Goal: Task Accomplishment & Management: Use online tool/utility

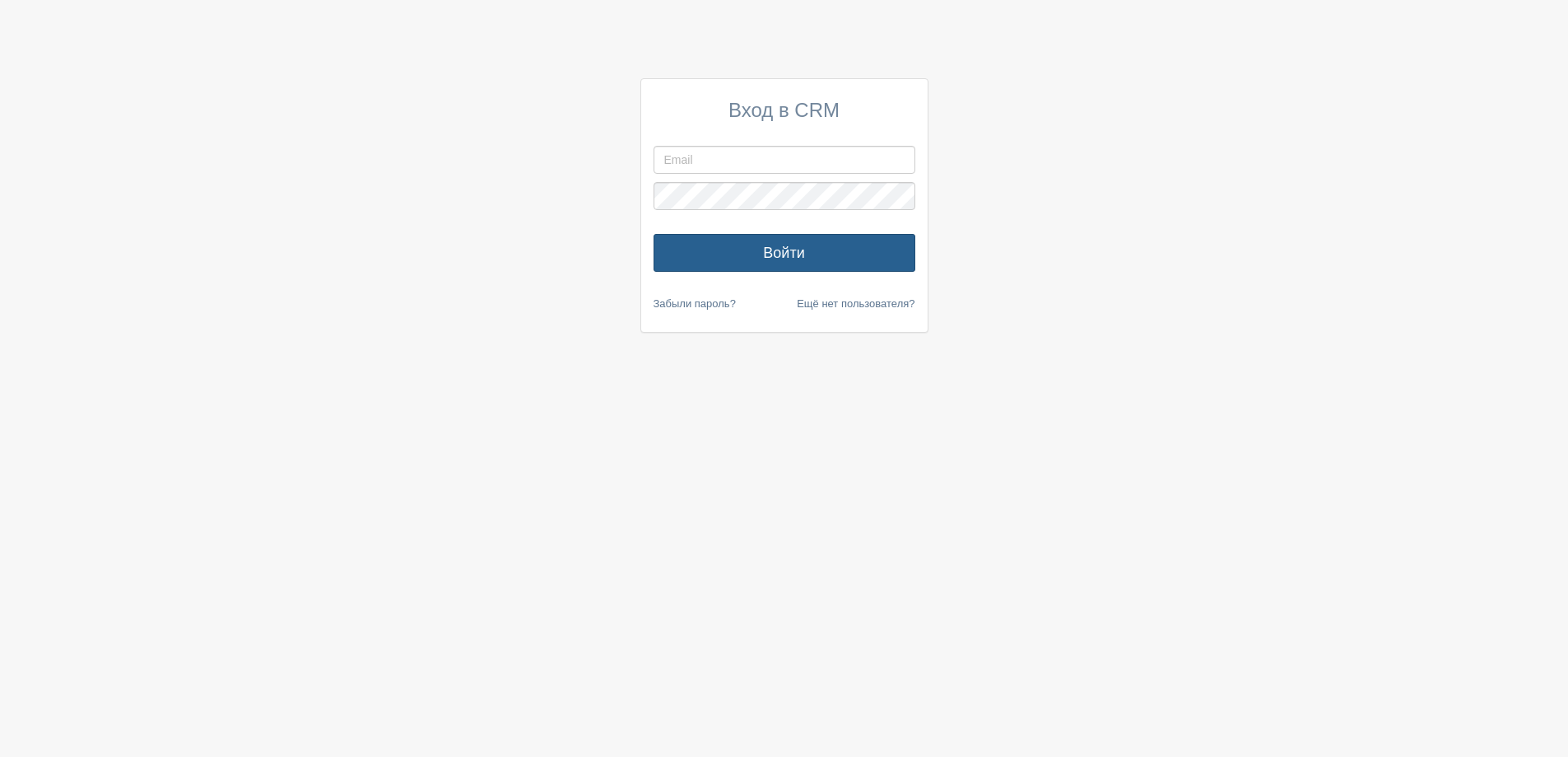
type input "meya1985@gmail.com"
click at [787, 250] on button "Войти" at bounding box center [784, 253] width 262 height 38
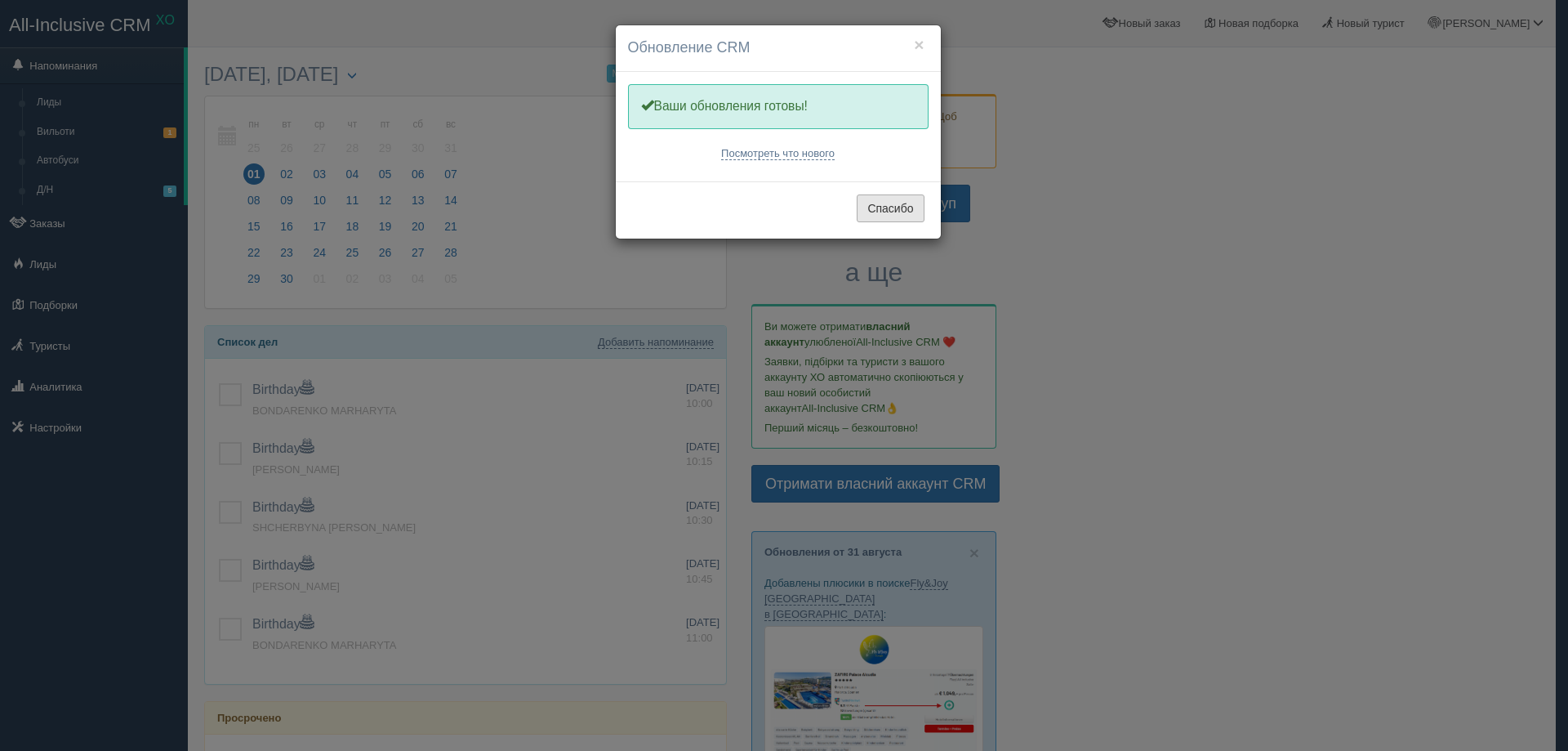
click at [895, 218] on button "Спасибо" at bounding box center [890, 208] width 67 height 28
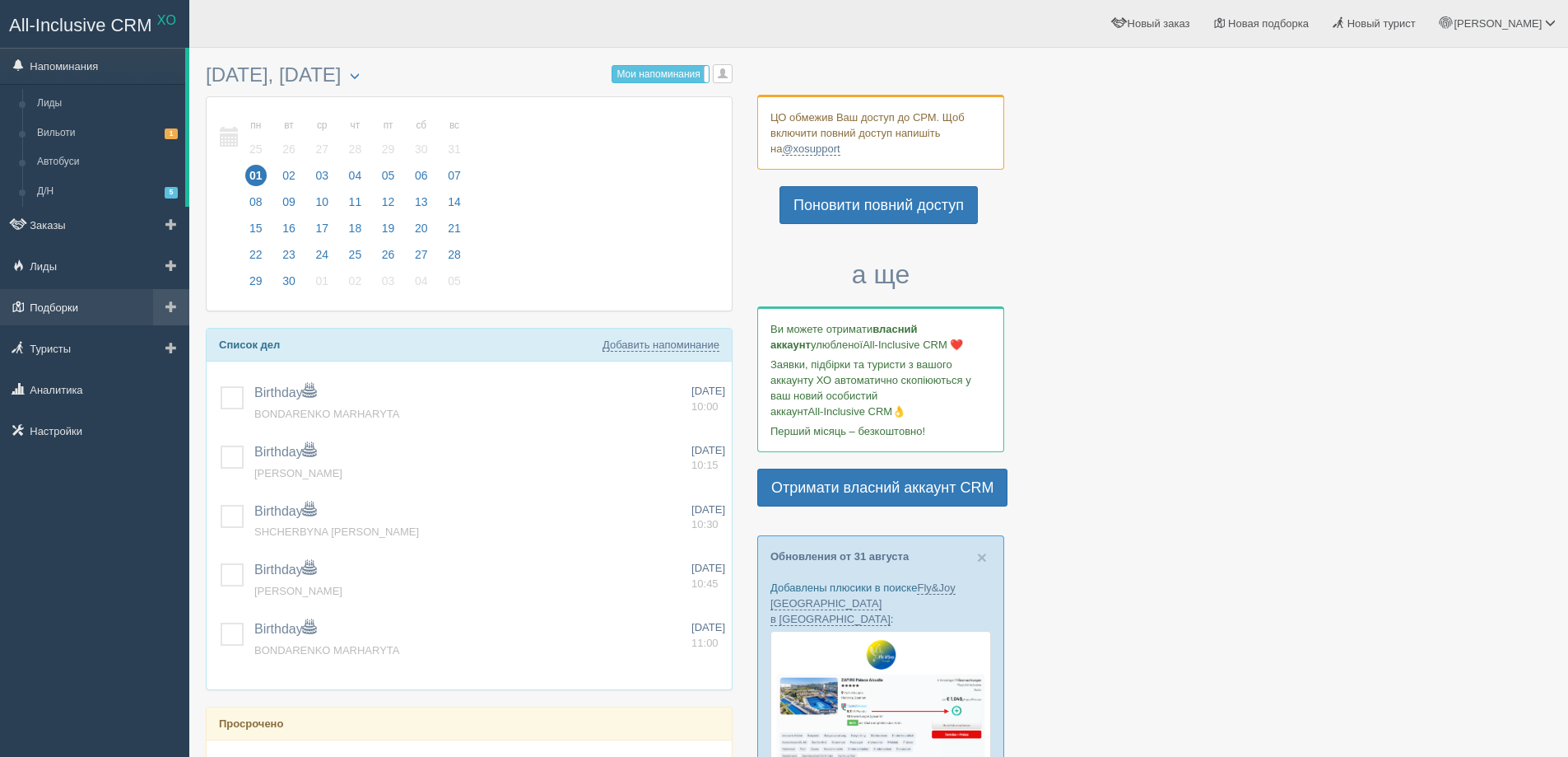
click at [60, 311] on link "Подборки" at bounding box center [95, 307] width 189 height 36
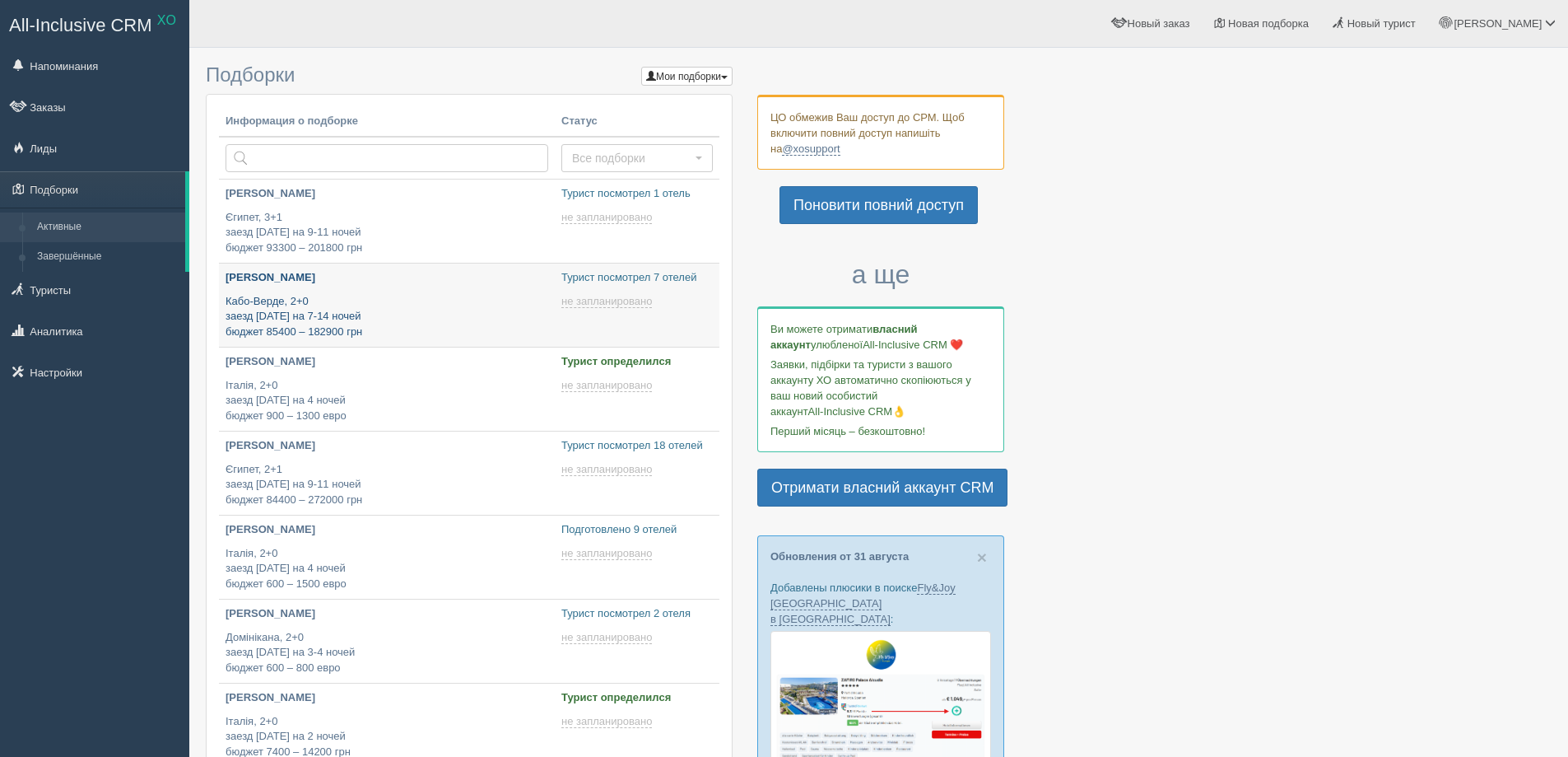
type input "2025-09-01 21:10"
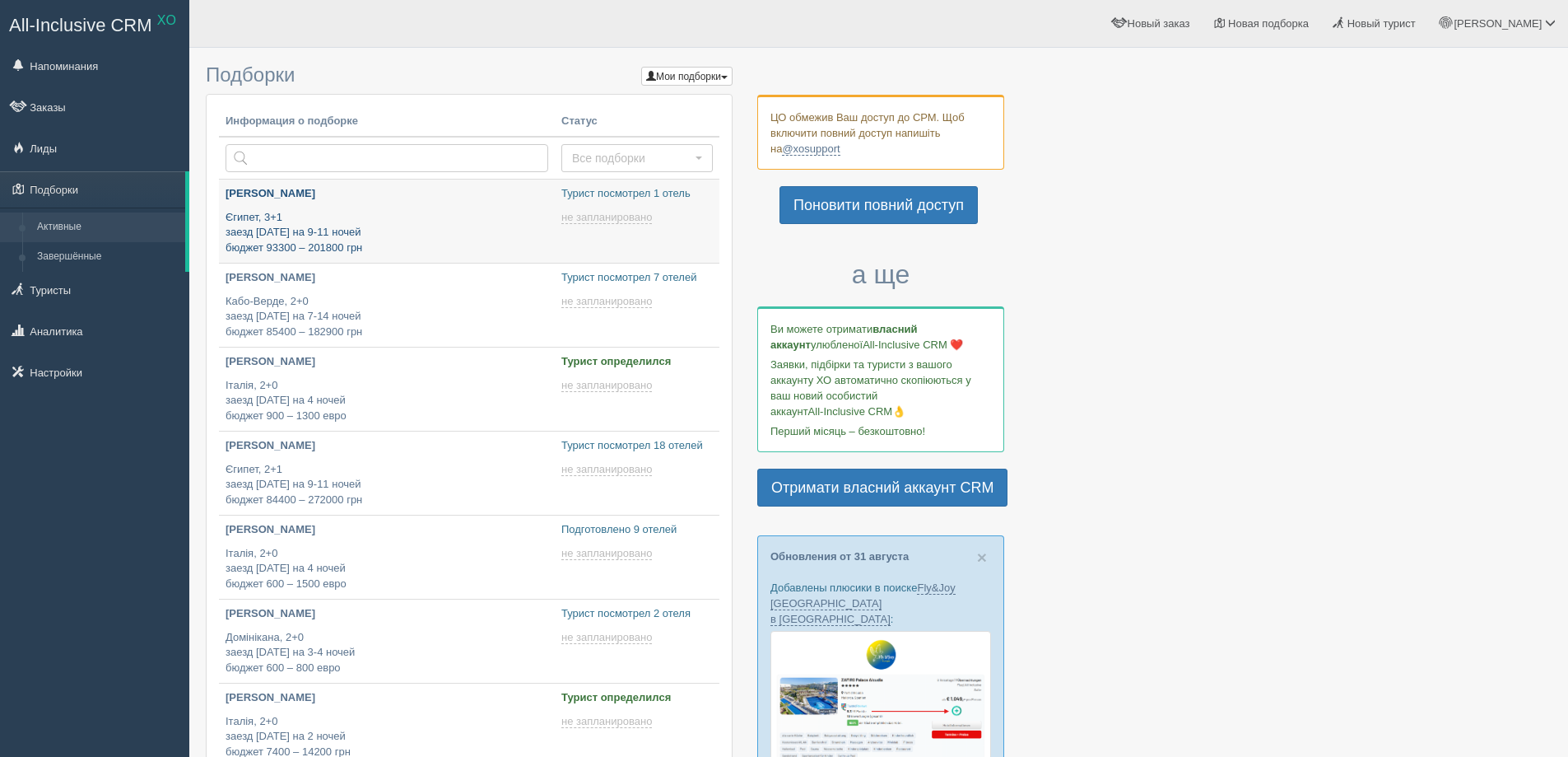
click at [366, 228] on p "Єгипет, 3+1 заезд 14 сентября на 9-11 ночей бюджет 93300 – 201800 грн" at bounding box center [386, 233] width 322 height 46
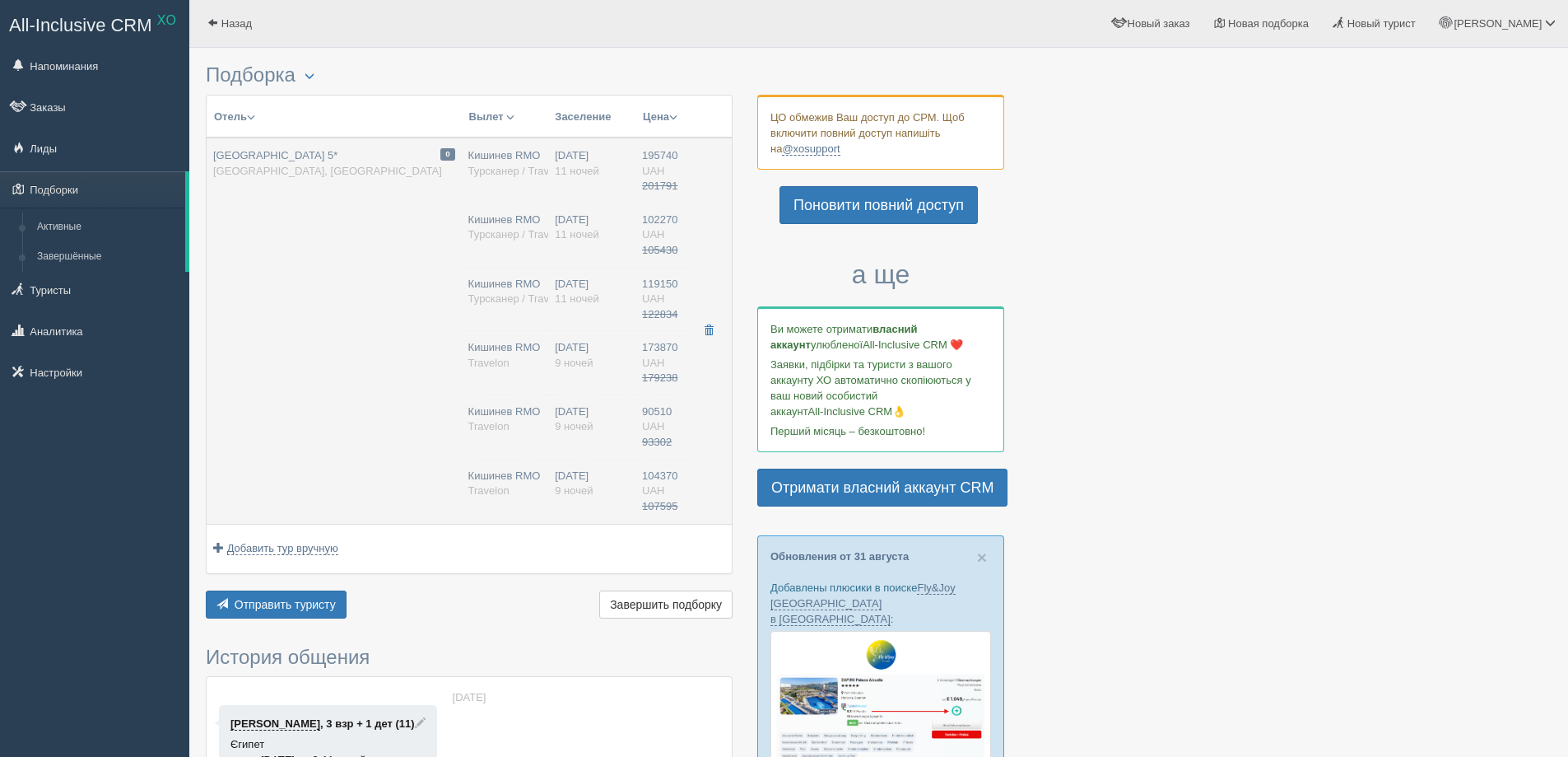
click at [419, 366] on td "0 [GEOGRAPHIC_DATA] 5* [GEOGRAPHIC_DATA], [GEOGRAPHIC_DATA]" at bounding box center [334, 331] width 255 height 387
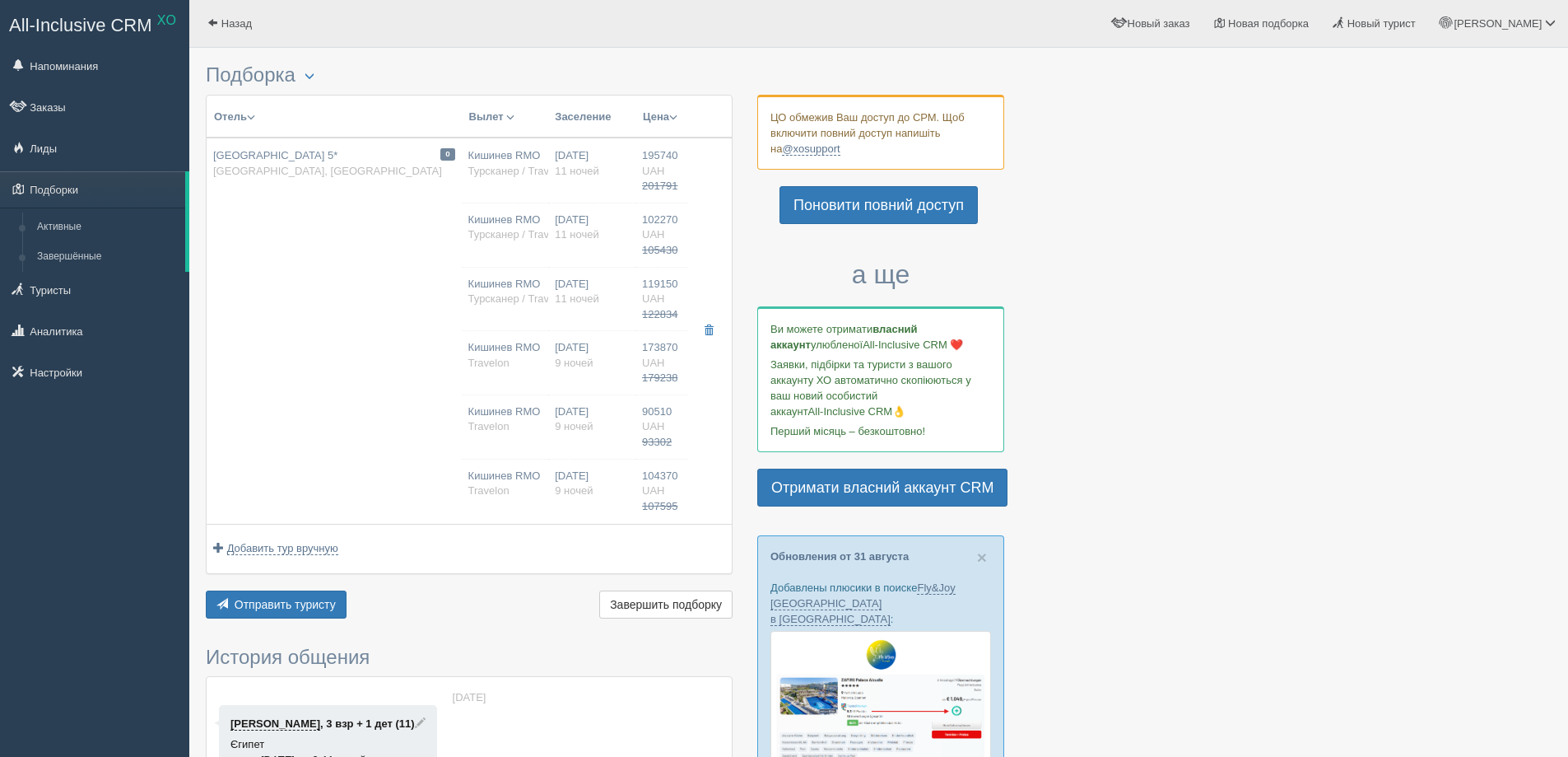
type input "[GEOGRAPHIC_DATA] 5*"
type input "[URL][DOMAIN_NAME]"
type input "[GEOGRAPHIC_DATA]"
type input "Хургада"
type input "195740.00"
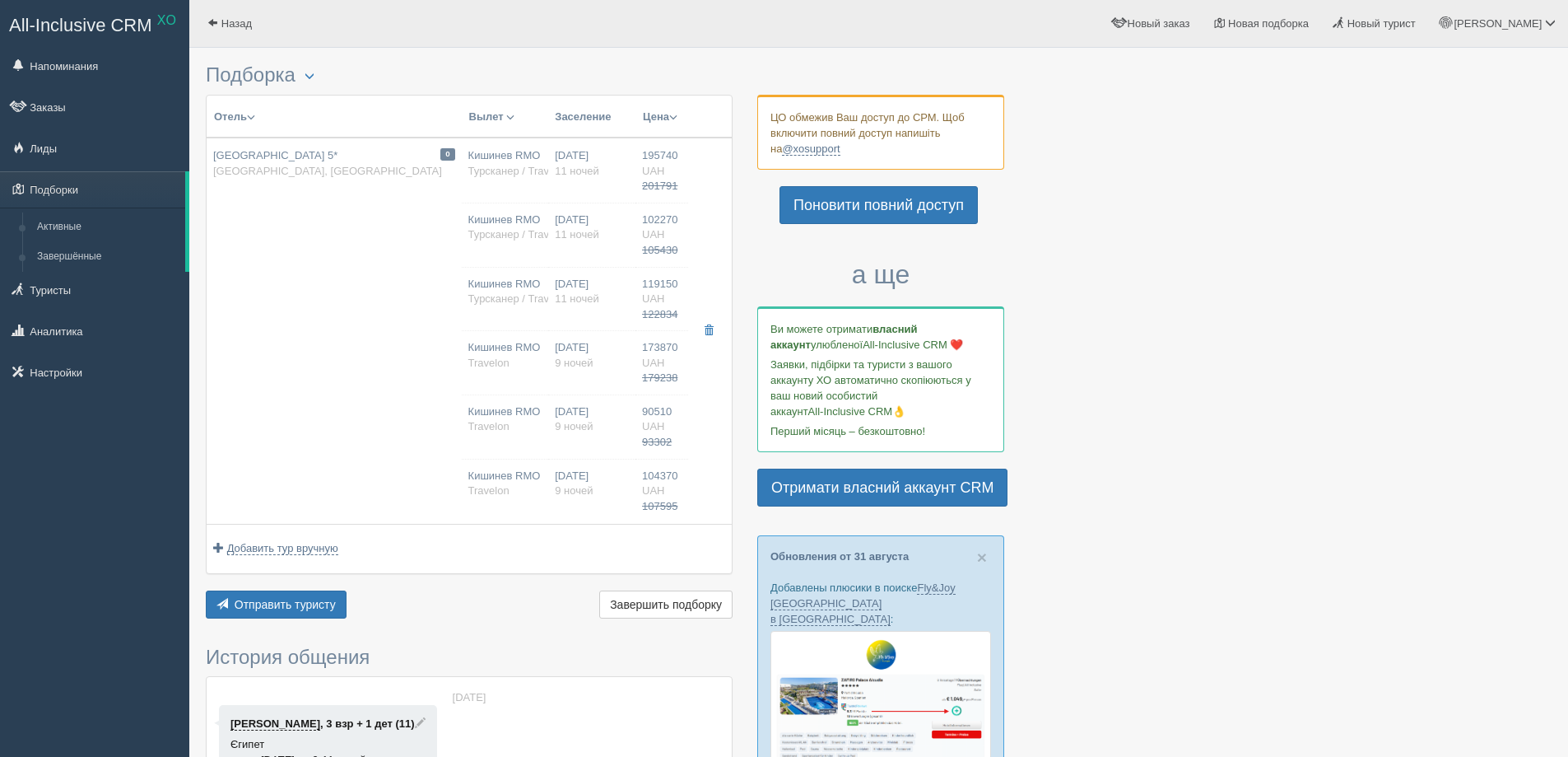
type input "201791.00"
type input "Кишинев RMO"
type input "Хургада HRG"
type input "15:00"
type input "18:30"
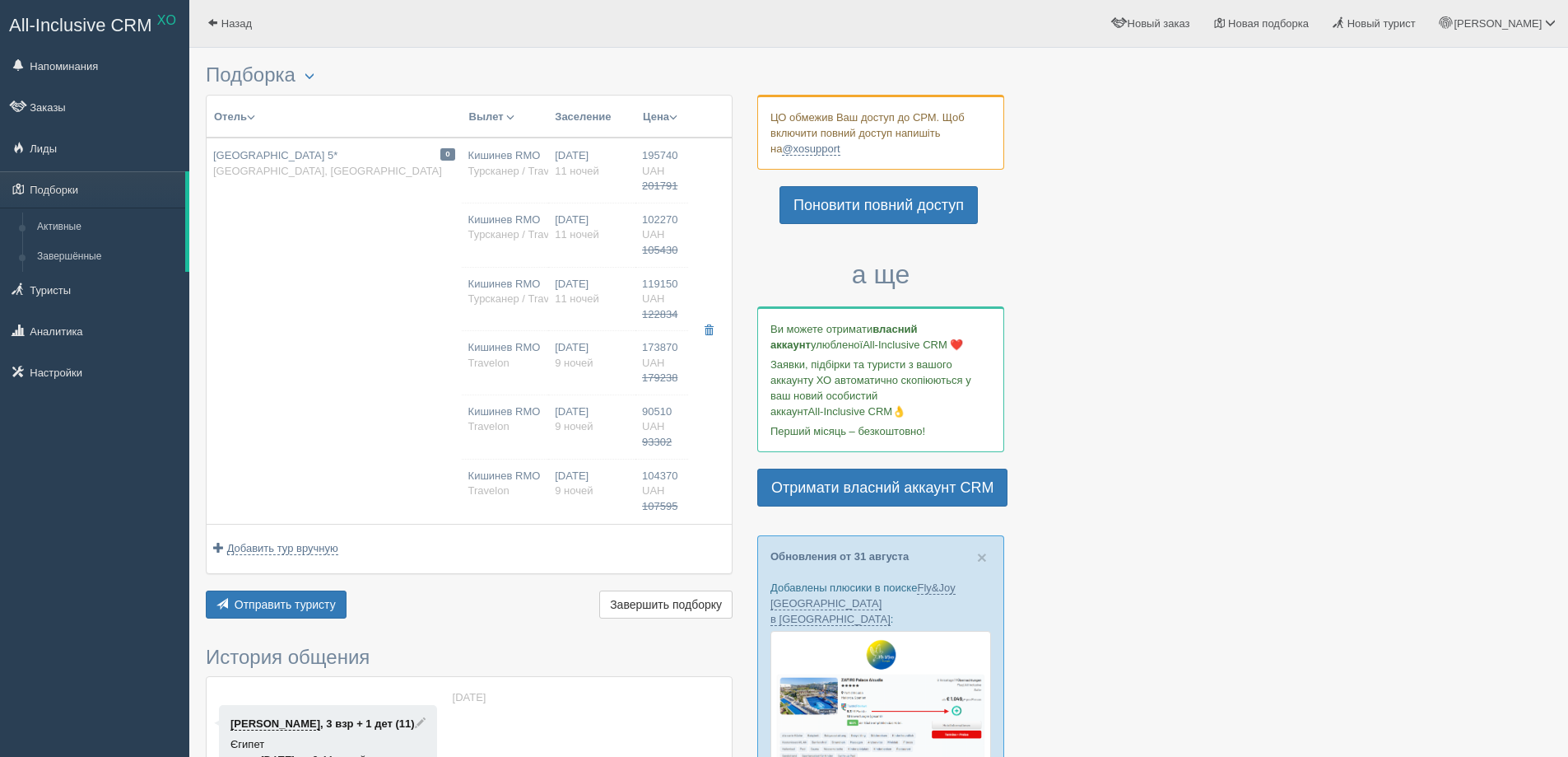
type input "19:20"
type input "23:00"
type input "11"
type input "Standard Garden View Room"
type input "AI"
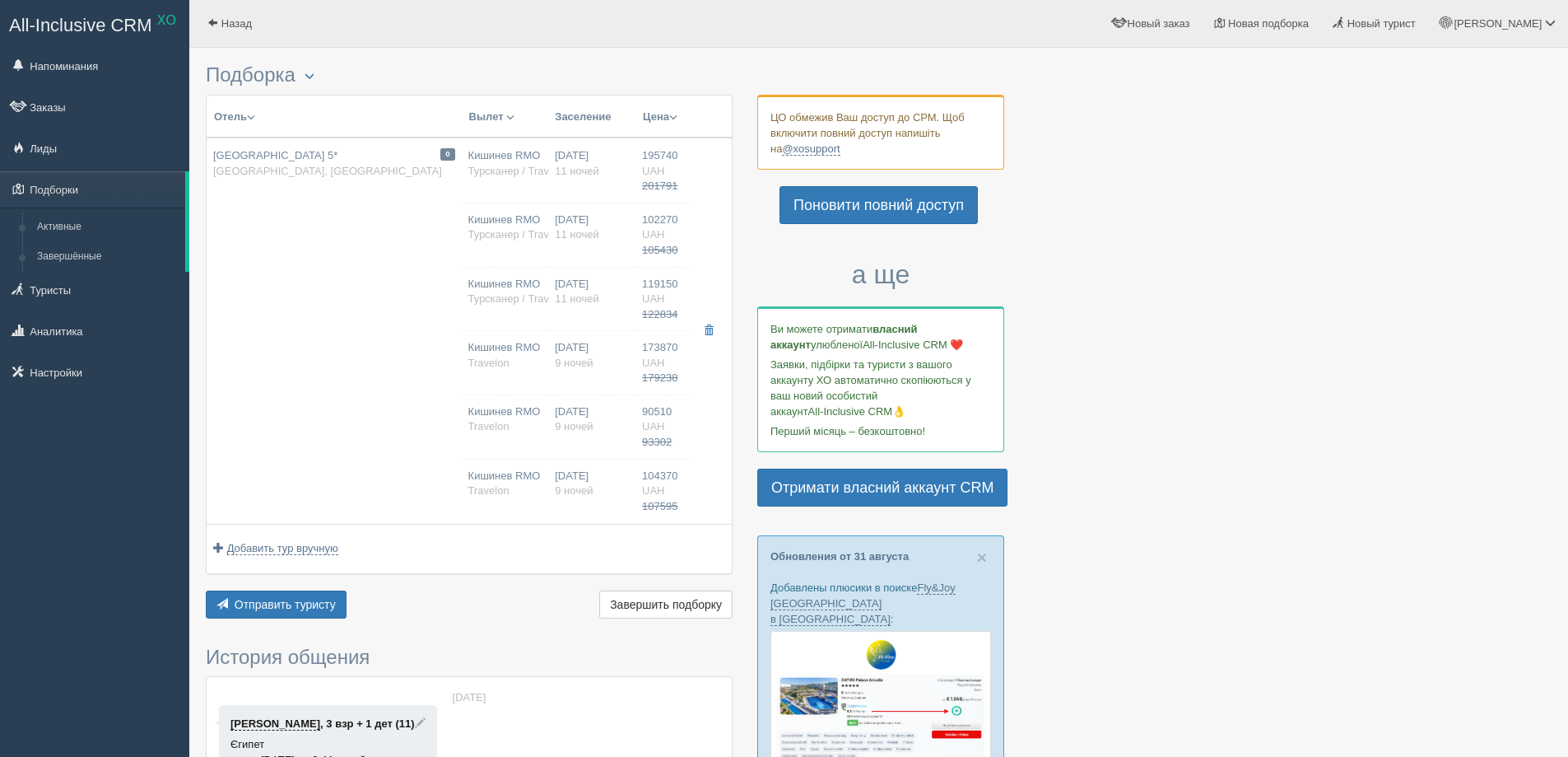
type input "Турсканер / Travelon"
type input "[URL][DOMAIN_NAME]"
type input "102270.00"
type input "105430.00"
type input "Кишинев RMO"
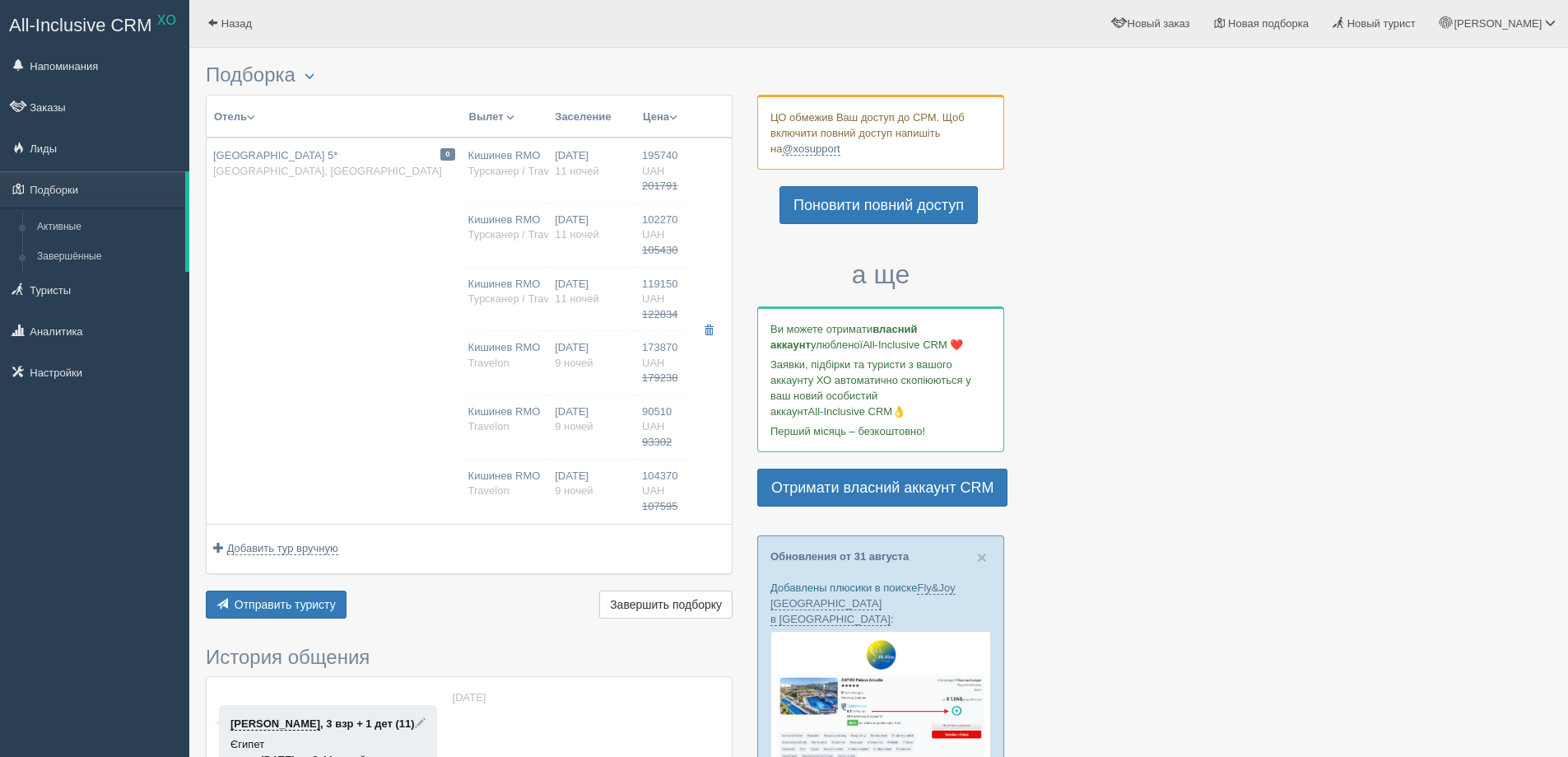
type input "Хургада HRG"
type input "15:00"
type input "18:30"
type input "19:20"
type input "23:00"
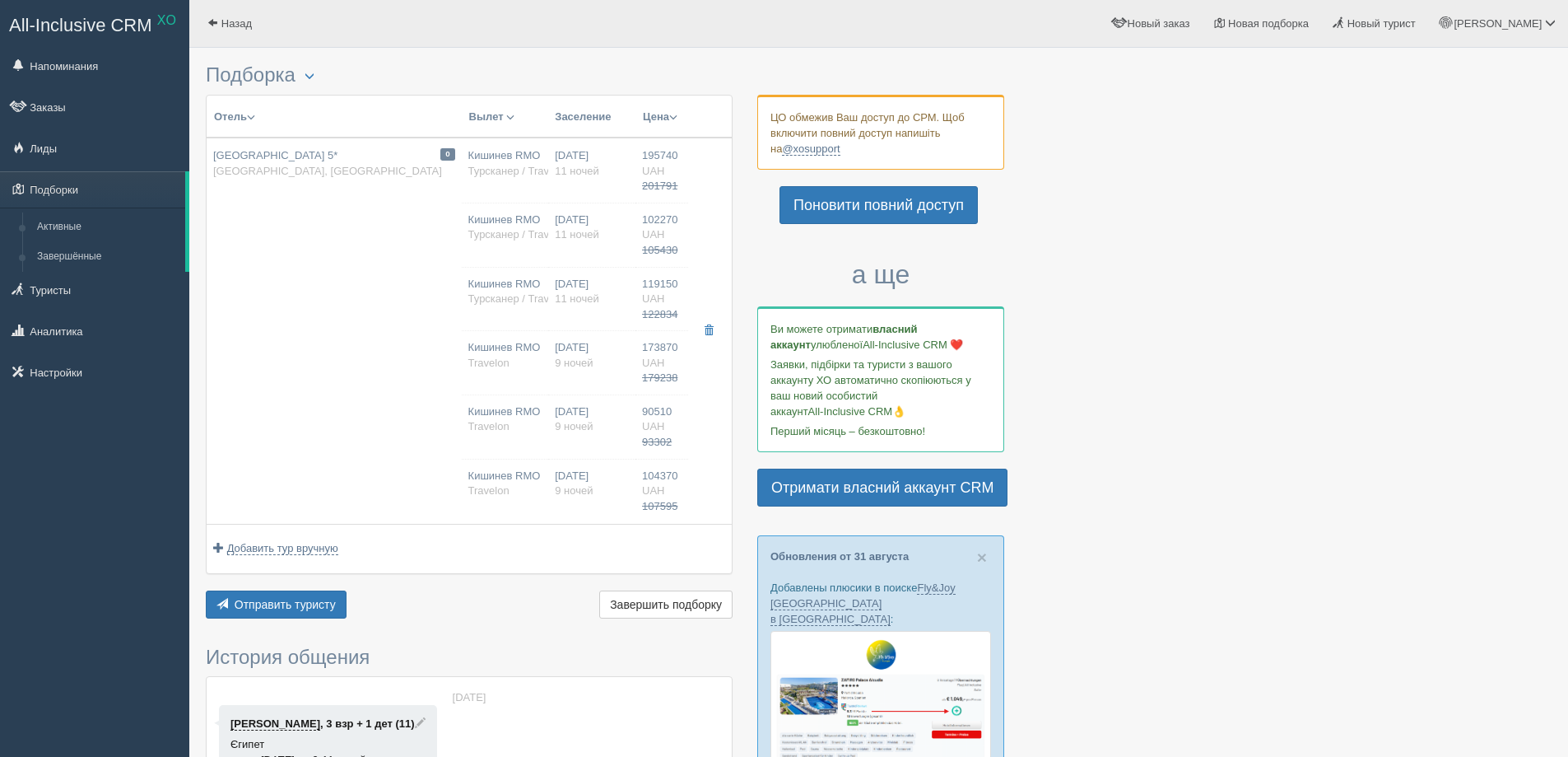
type input "11"
type input "Standard Garden View Room"
type input "AI"
type input "Турсканер / Travelon"
type input "[URL][DOMAIN_NAME]"
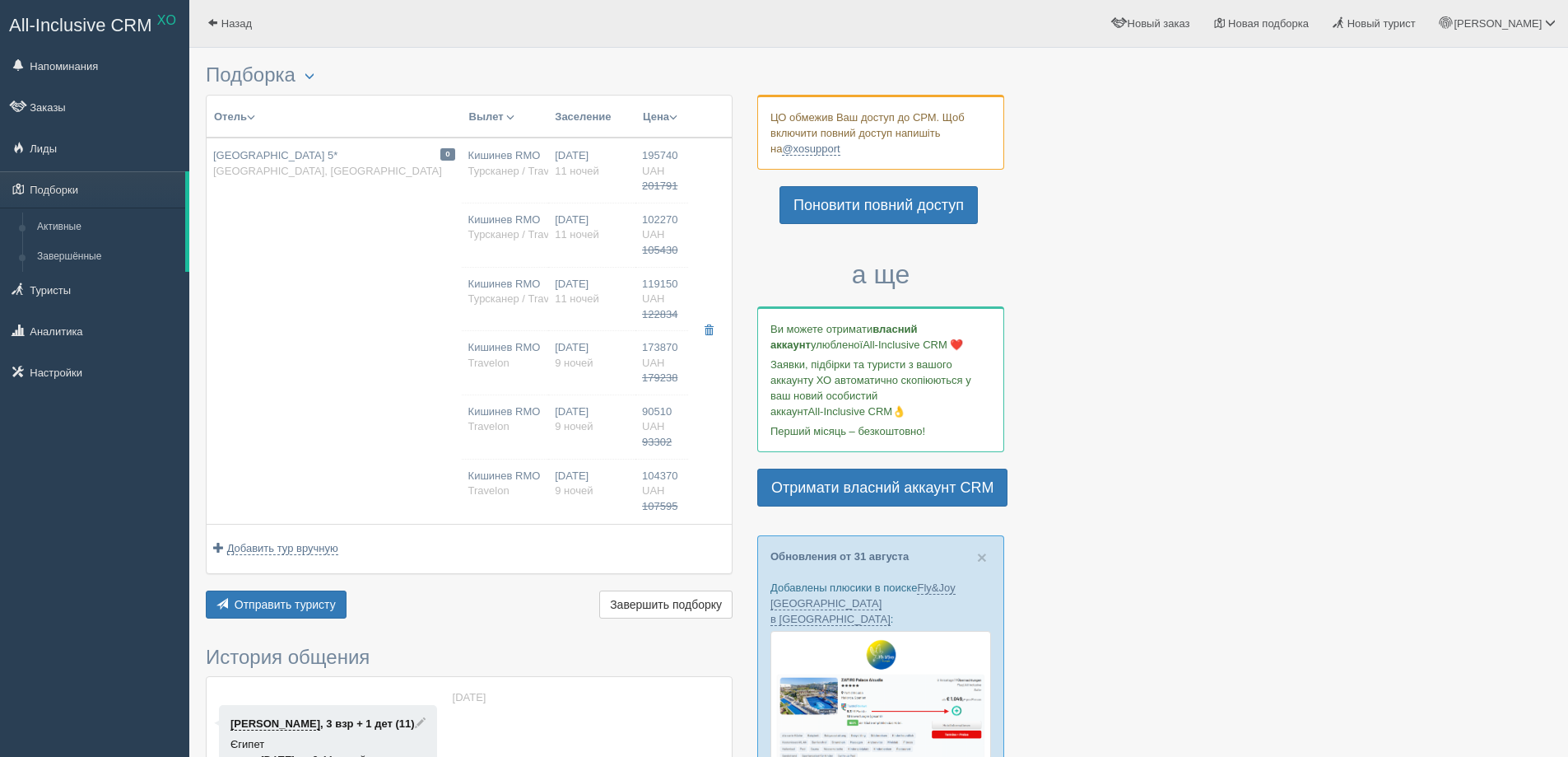
type input "119150.00"
type input "122834.00"
type input "Кишинев RMO"
type input "Хургада HRG"
type input "15:00"
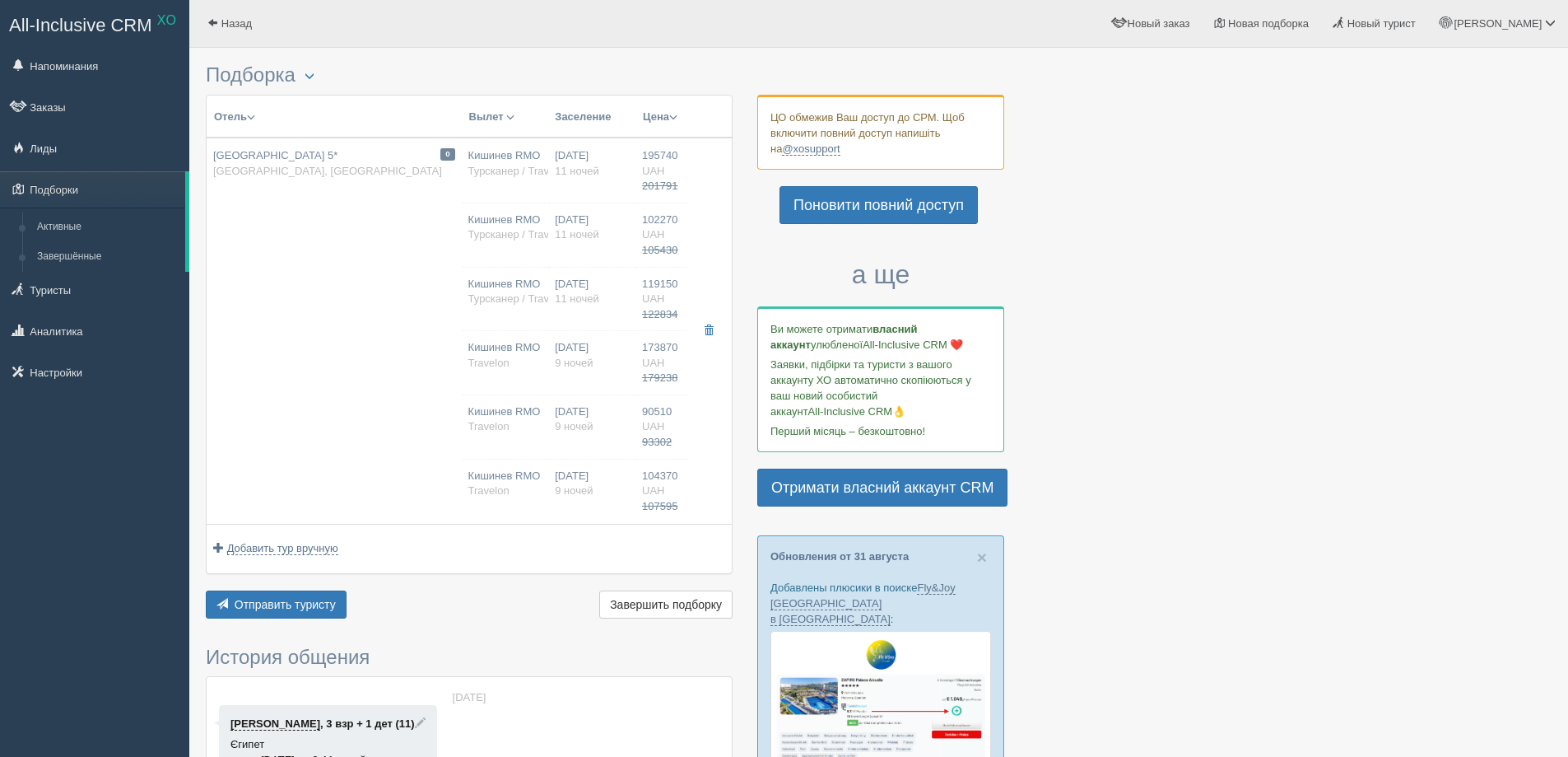
type input "18:30"
type input "19:20"
type input "23:00"
type input "11"
type input "Standard Garden View Room"
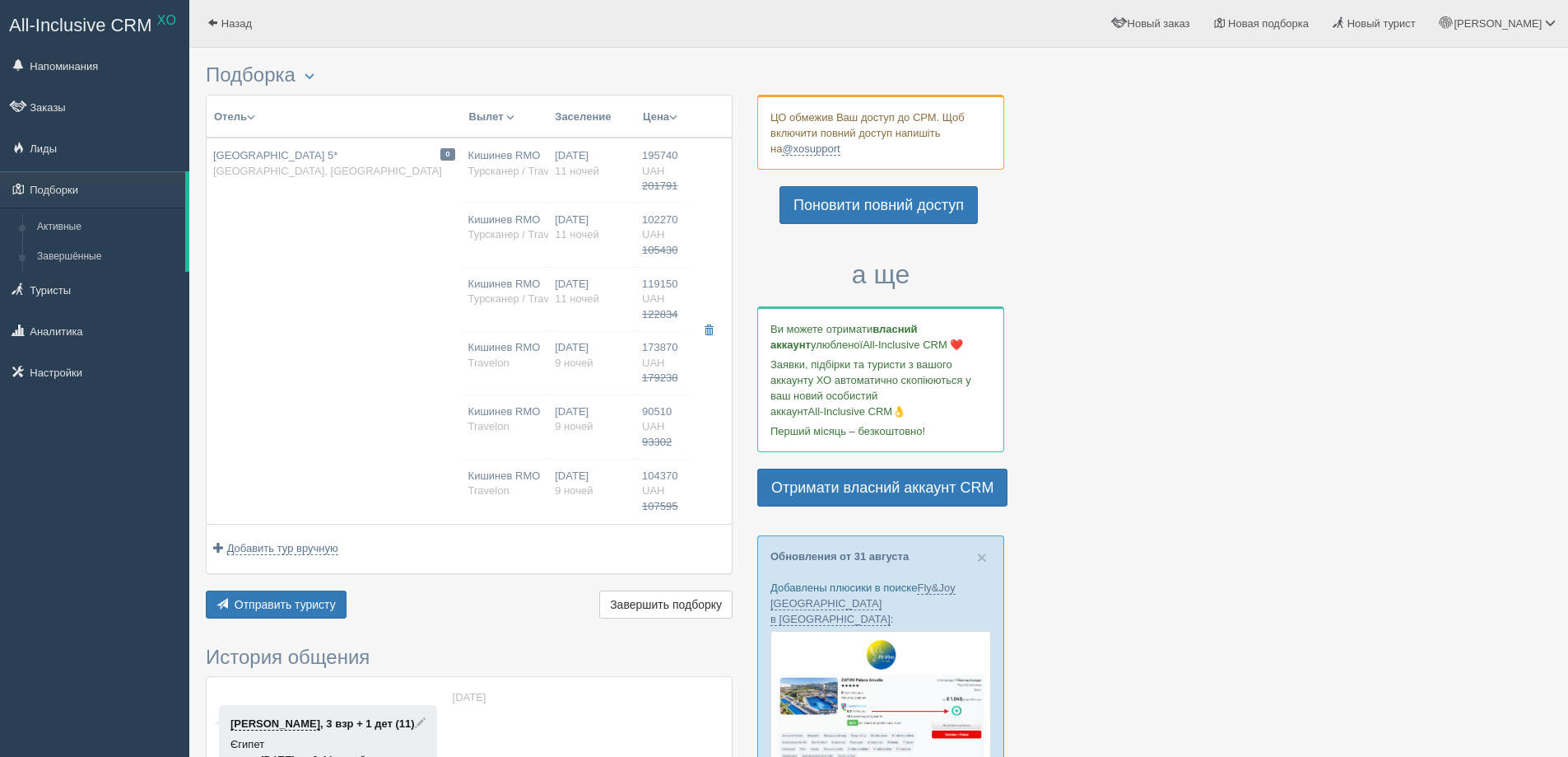
type input "AI"
type input "Турсканер / Travelon"
type input "[URL][DOMAIN_NAME]"
type input "173870.00"
type input "179238.00"
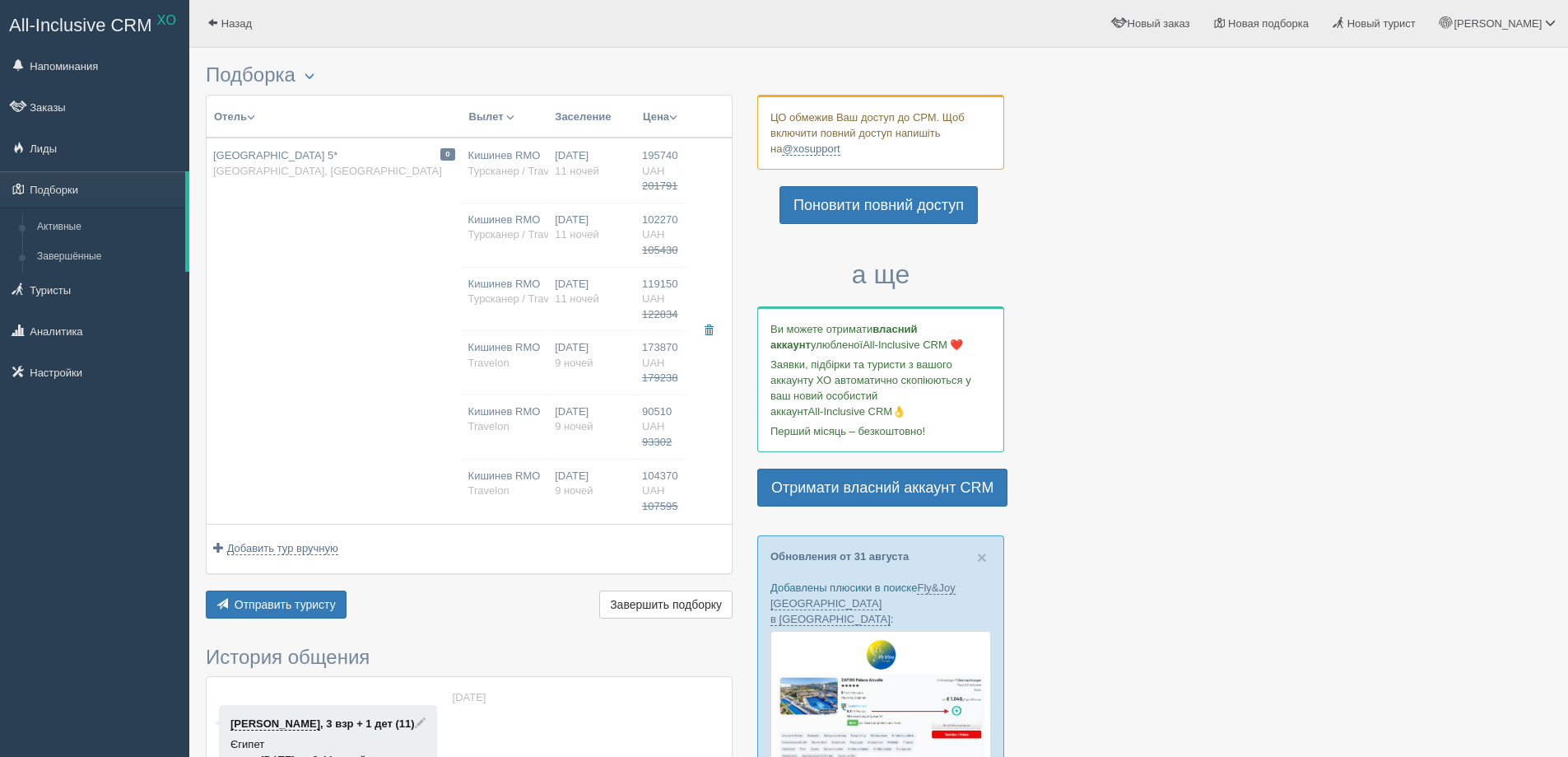
type input "Кишинев RMO"
type input "Хургада HRG"
type input "12:05"
type input "15:20"
type input "4V 8101"
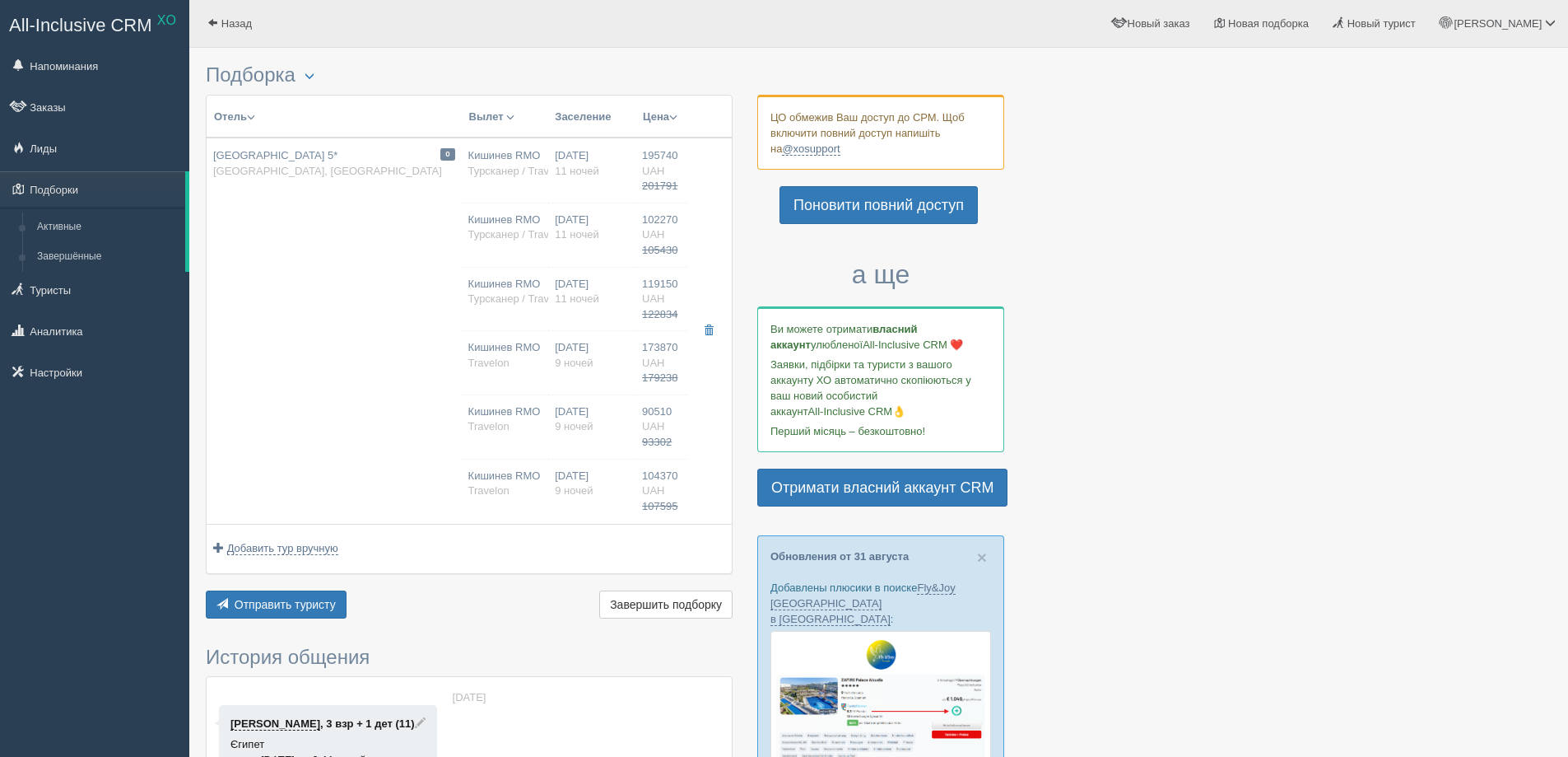
type input "19:40"
type input "23:10"
type input "9"
type input "STANDARD GARDEN VIEW ROOM"
type input "All-inclusive"
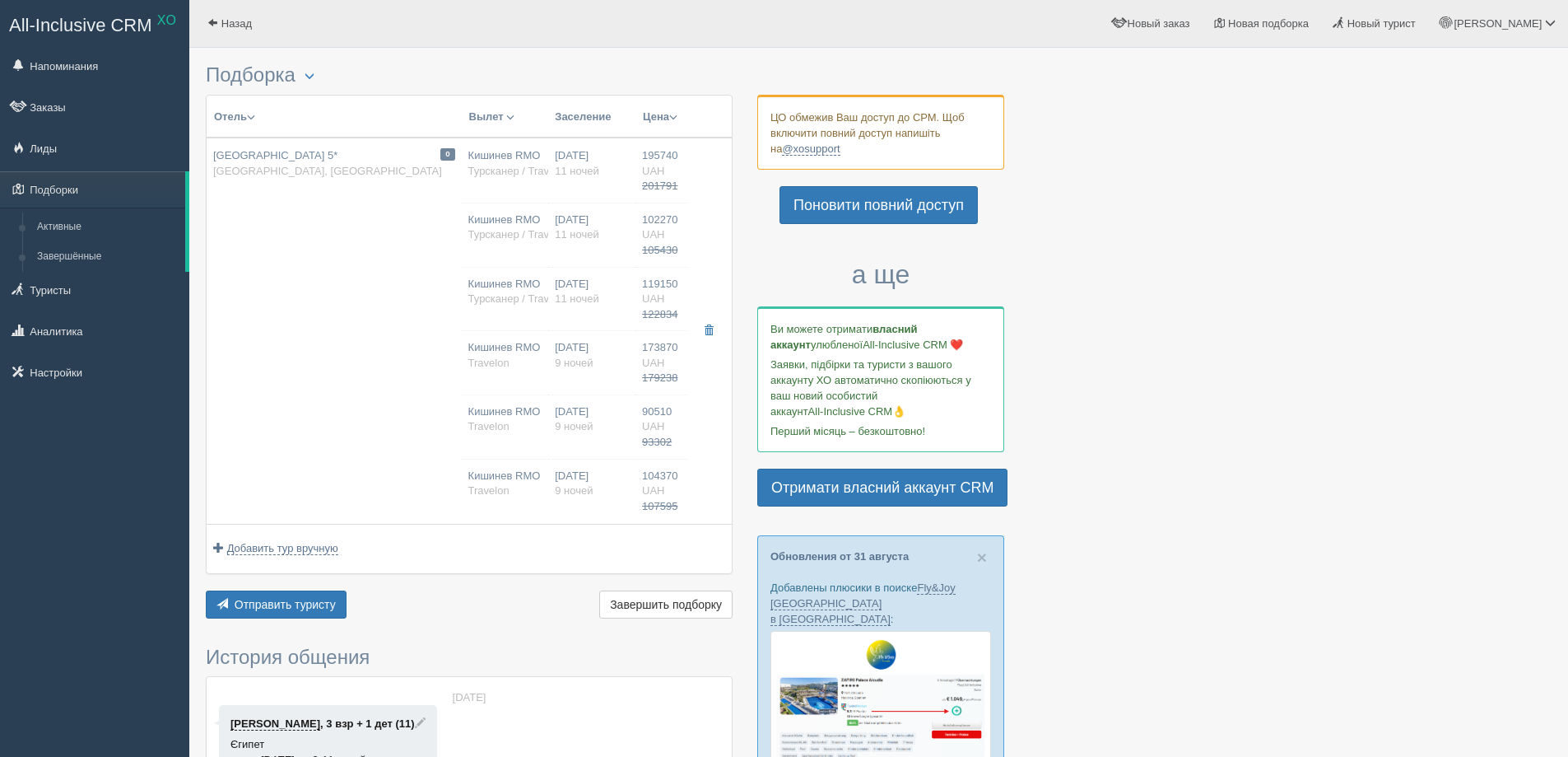
type input "Travelon"
type input "90510.00"
type input "93302.00"
type input "Кишинев RMO"
type input "Хургада HRG"
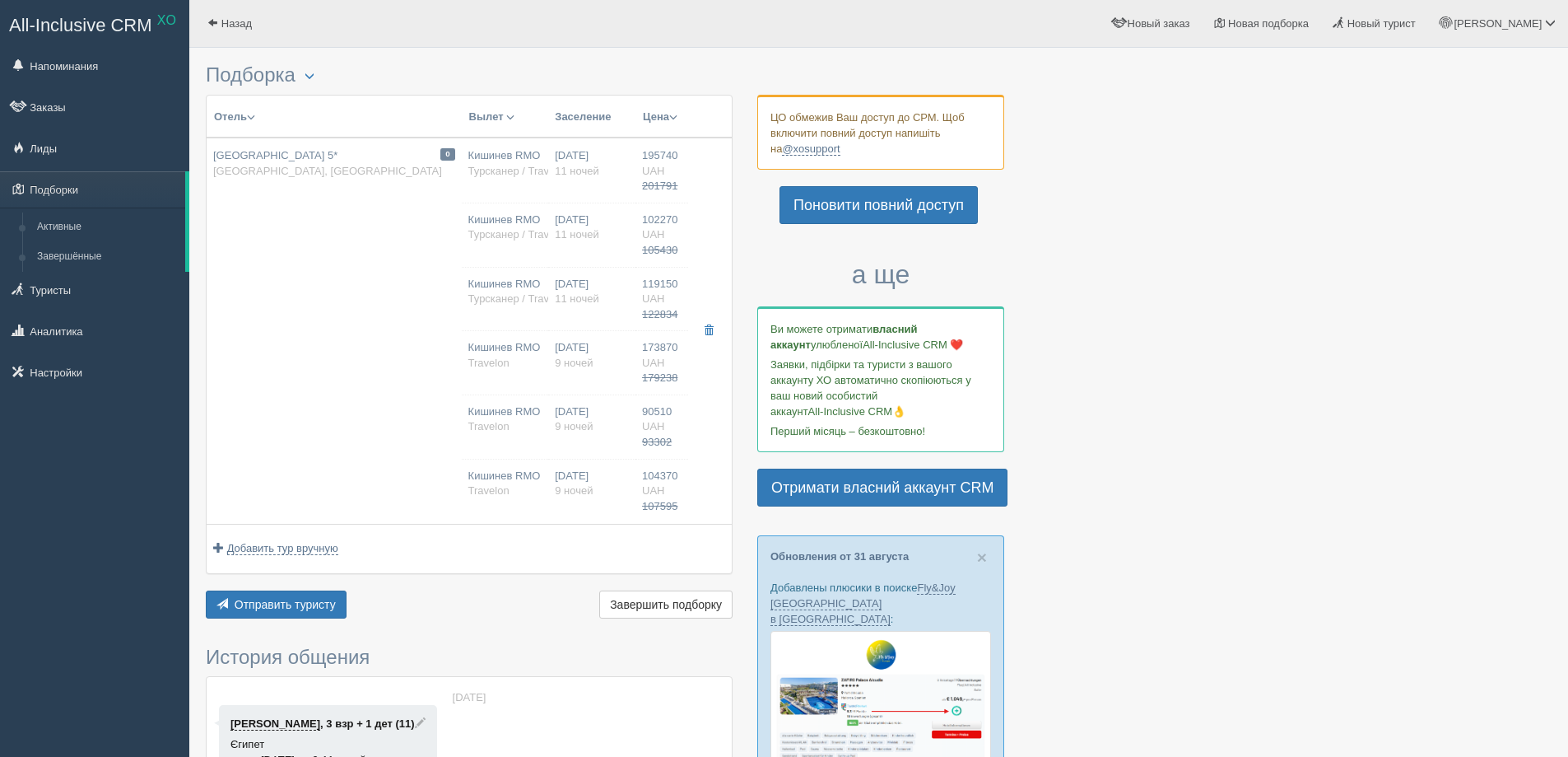
type input "12:05"
type input "15:20"
type input "4V 8101"
type input "19:40"
type input "23:10"
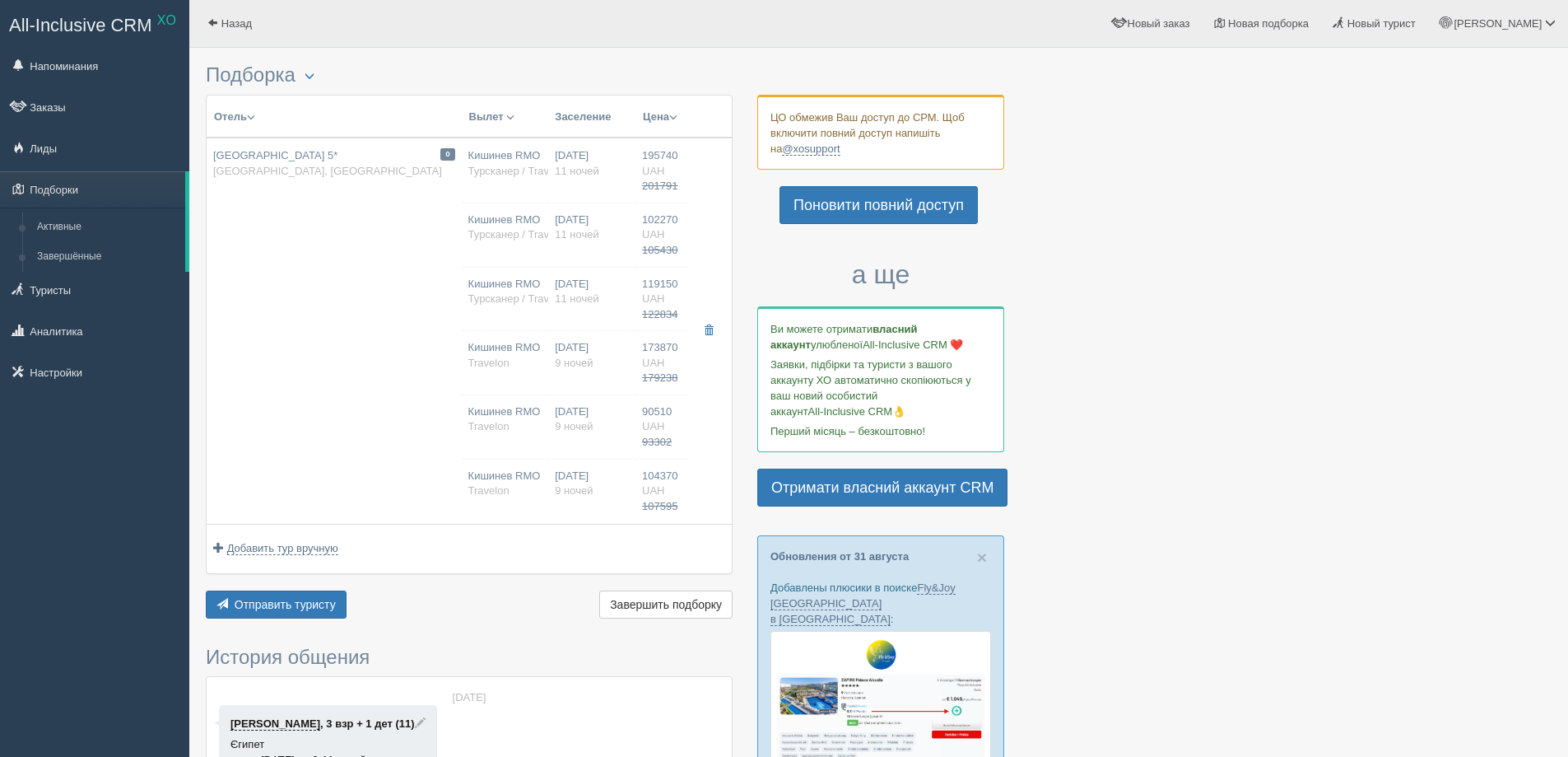
type input "9"
type input "STANDARD GARDEN VIEW ROOM"
type input "All-inclusive"
type input "Travelon"
type input "104370.00"
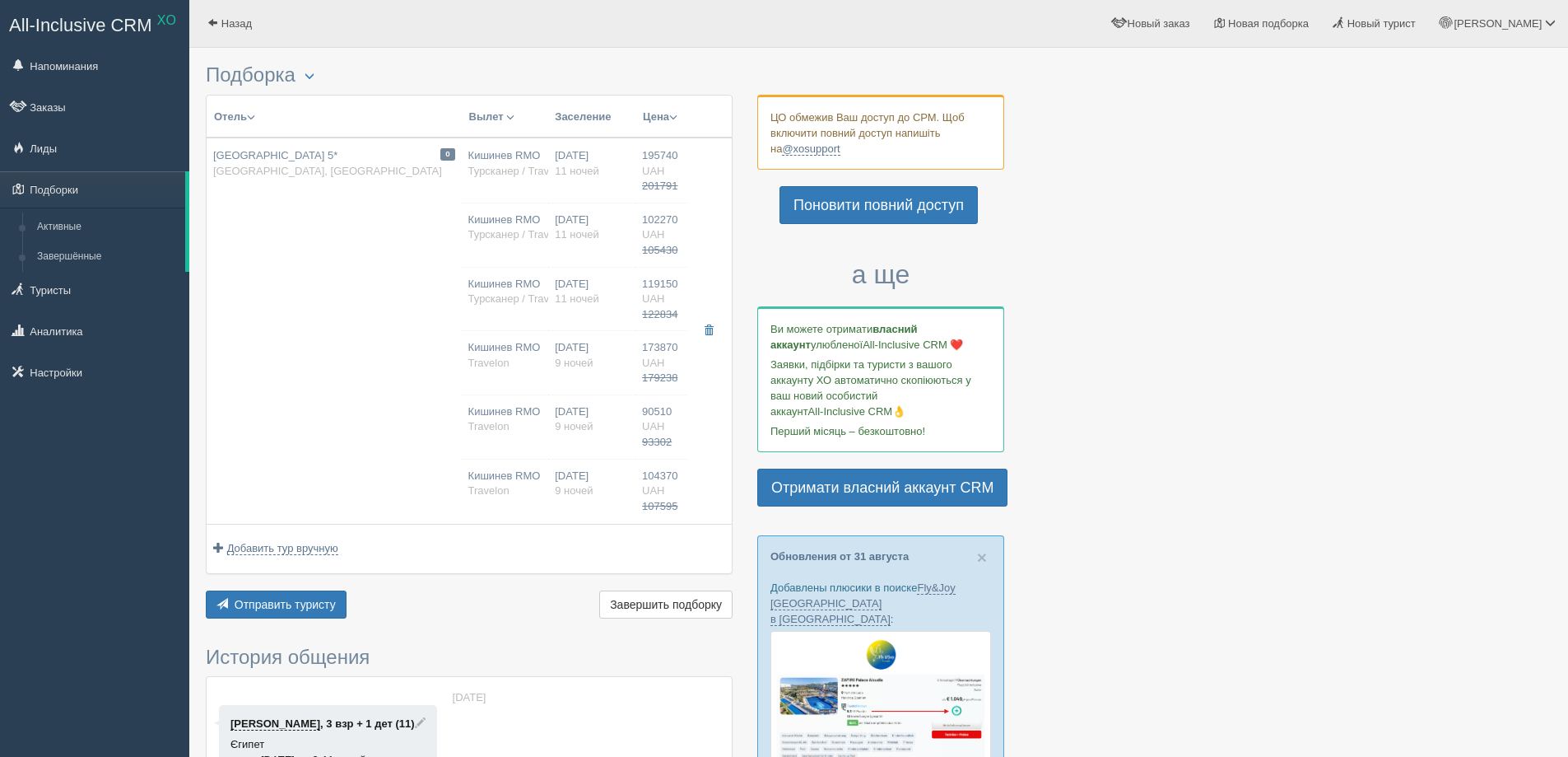
type input "107595.00"
type input "Кишинев RMO"
type input "Хургада HRG"
type input "12:05"
type input "15:20"
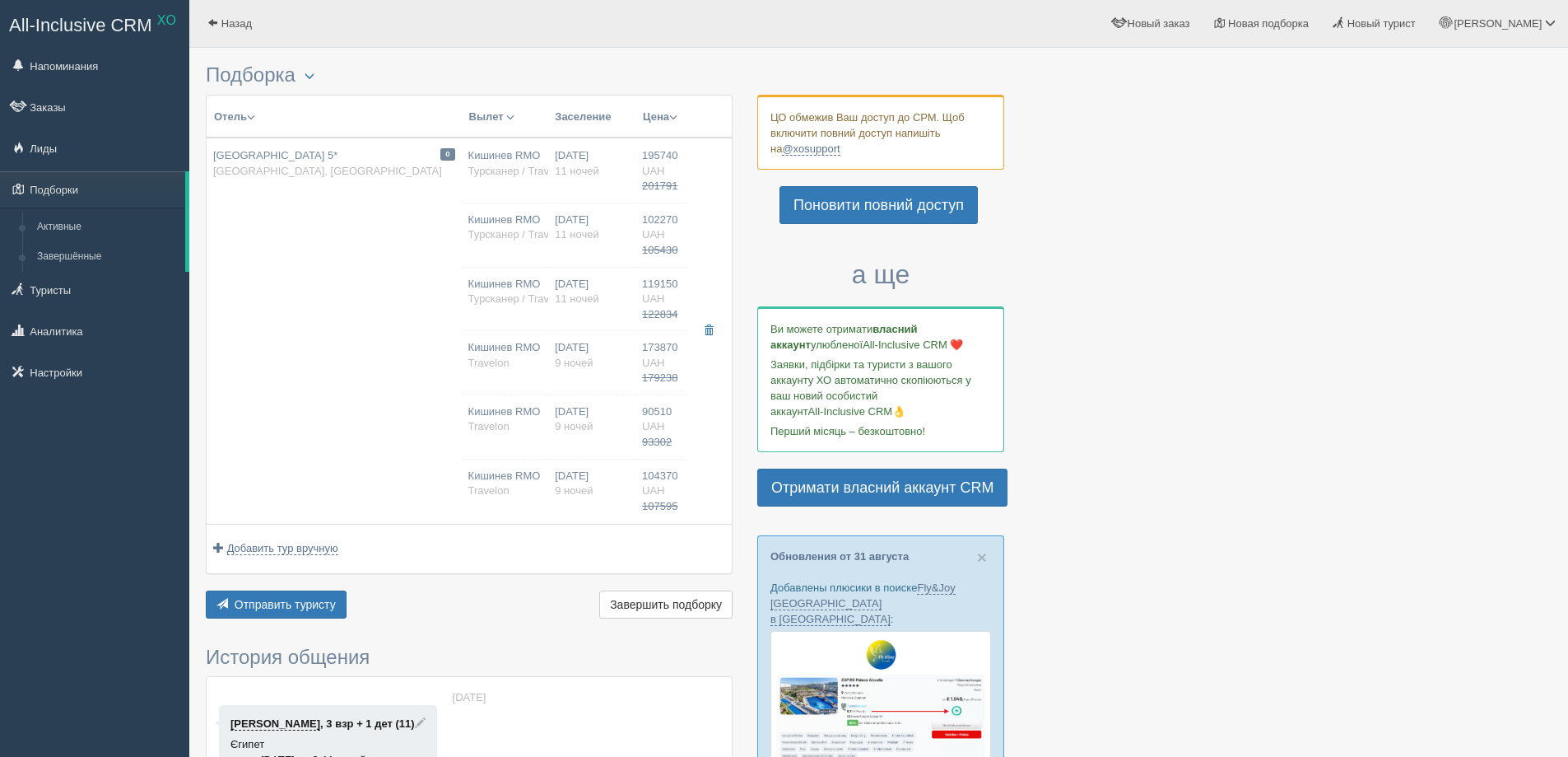
type input "4V 8101"
type input "19:40"
type input "23:10"
type input "9"
type input "STANDARD GARDEN VIEW ROOM"
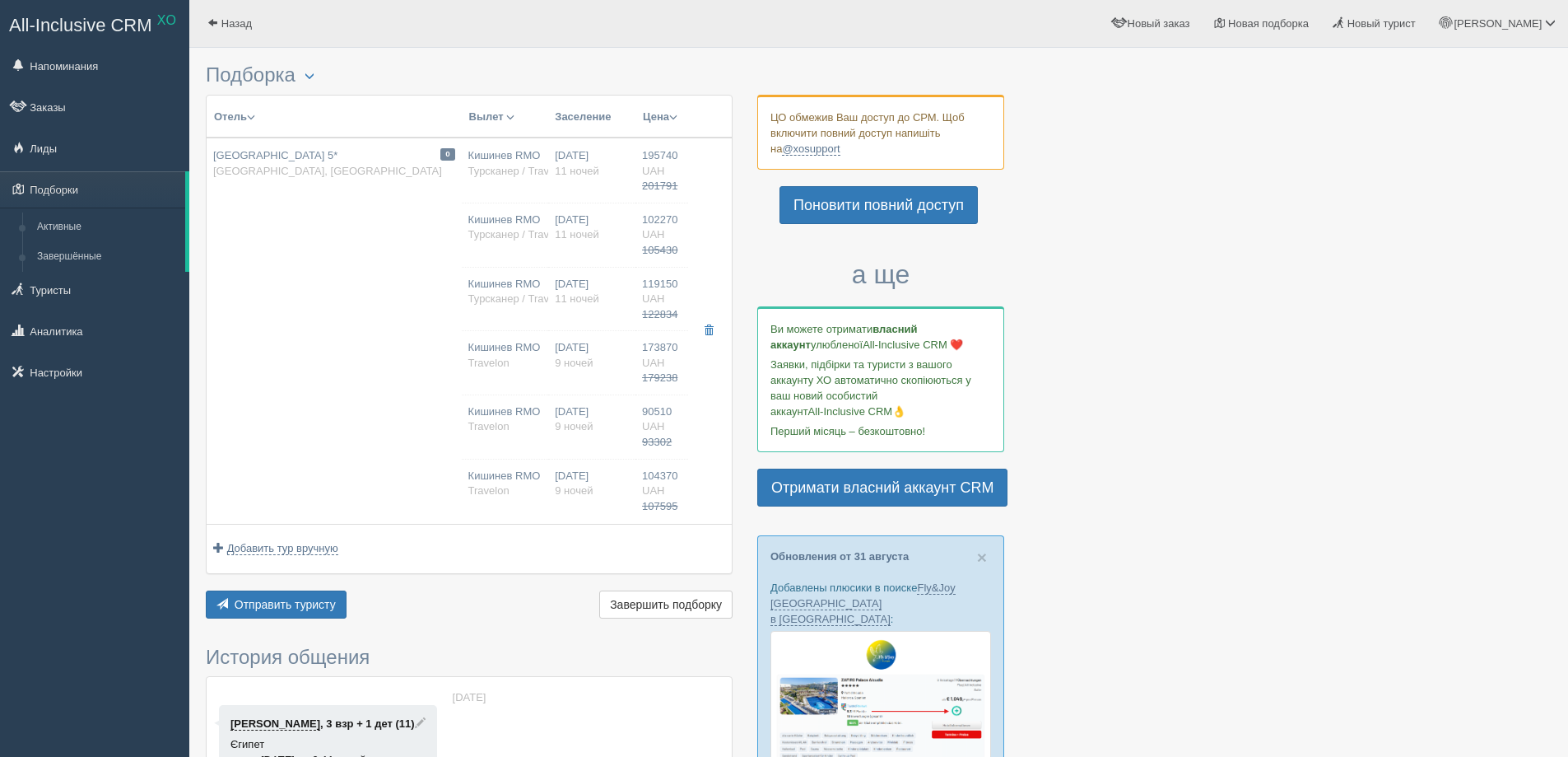
type input "All-inclusive"
type input "Travelon"
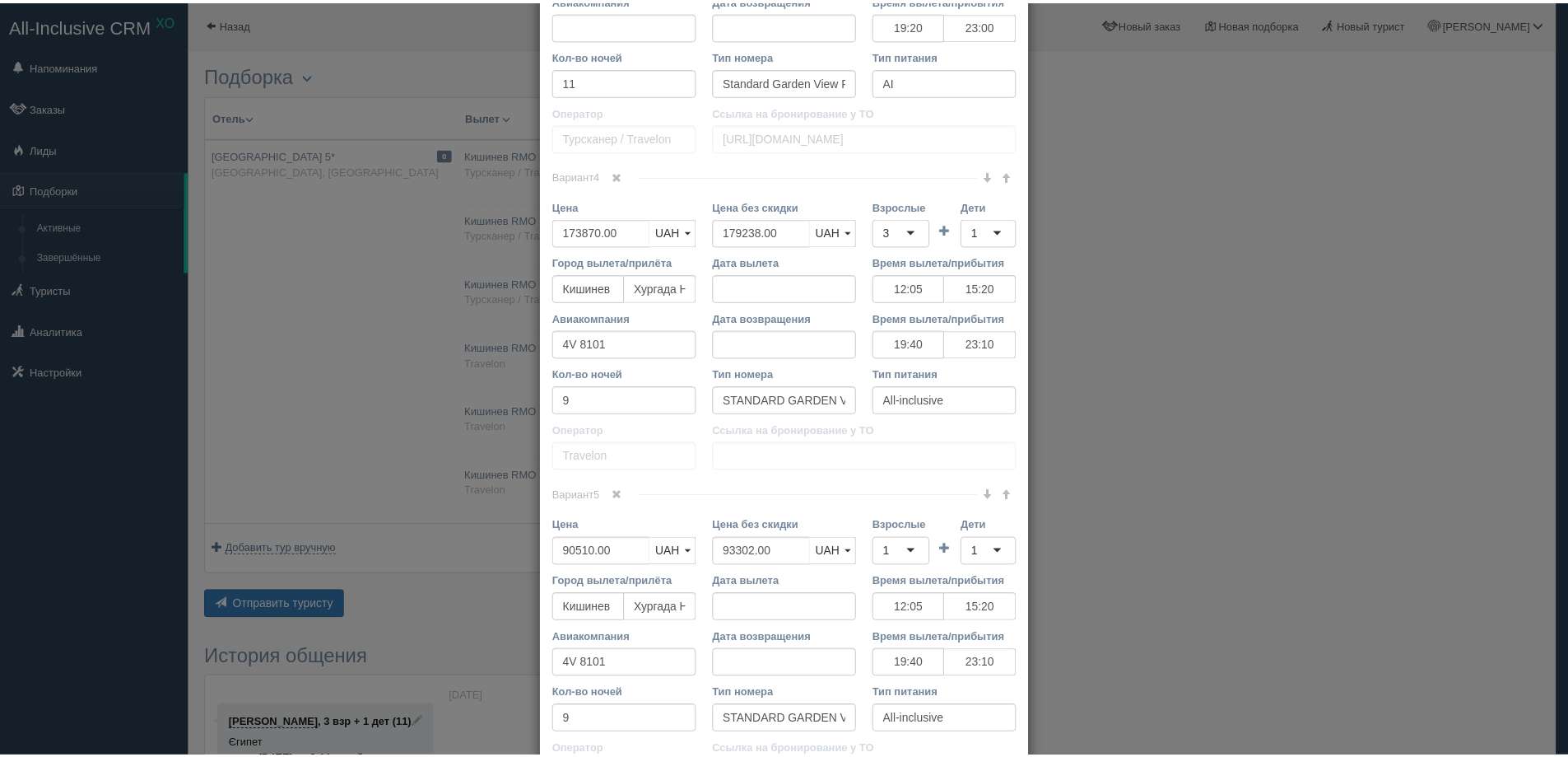
scroll to position [1182, 0]
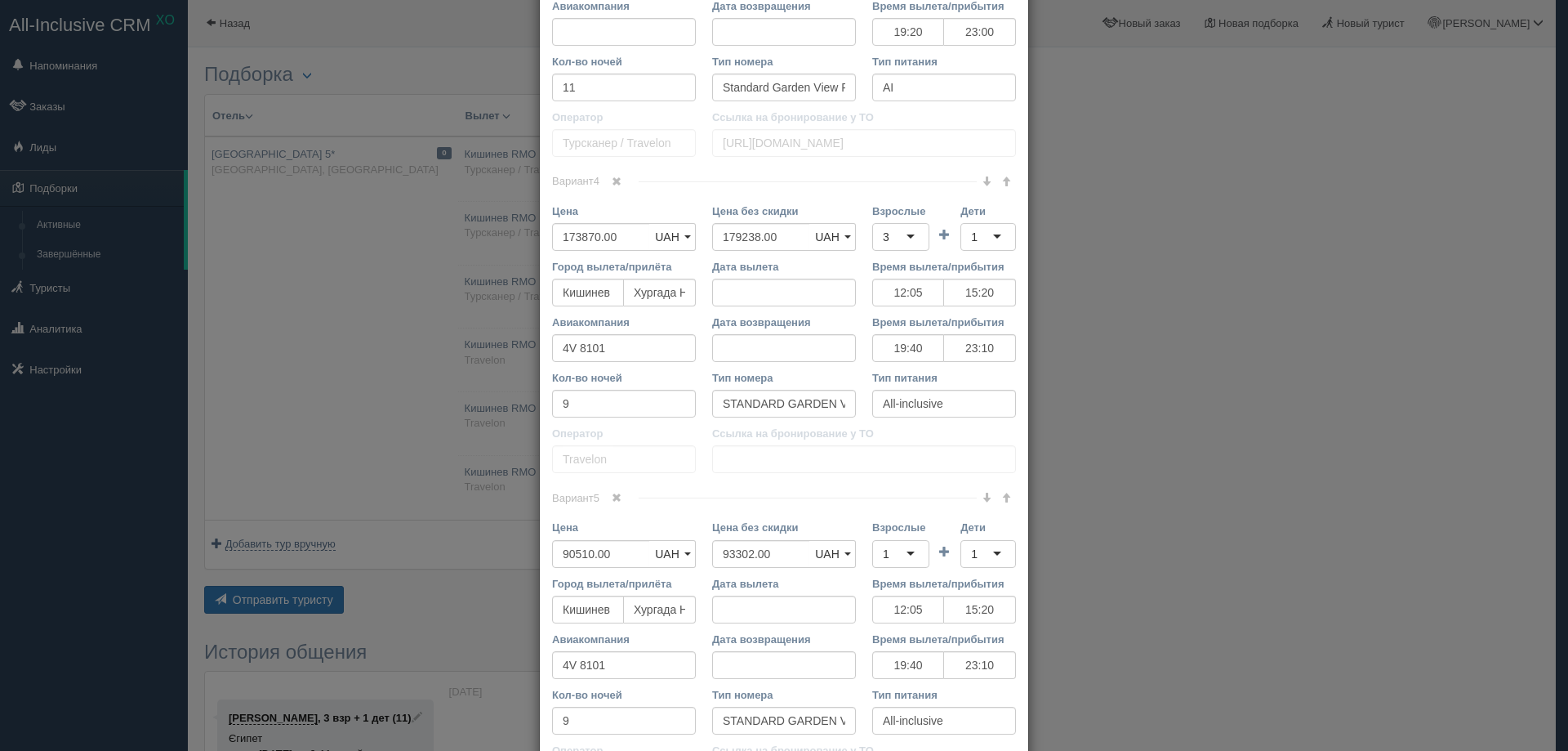
click at [1374, 607] on div "× Редактировать тур Название отеля [GEOGRAPHIC_DATA] 5* Ссылка на отель для тур…" at bounding box center [784, 375] width 1568 height 751
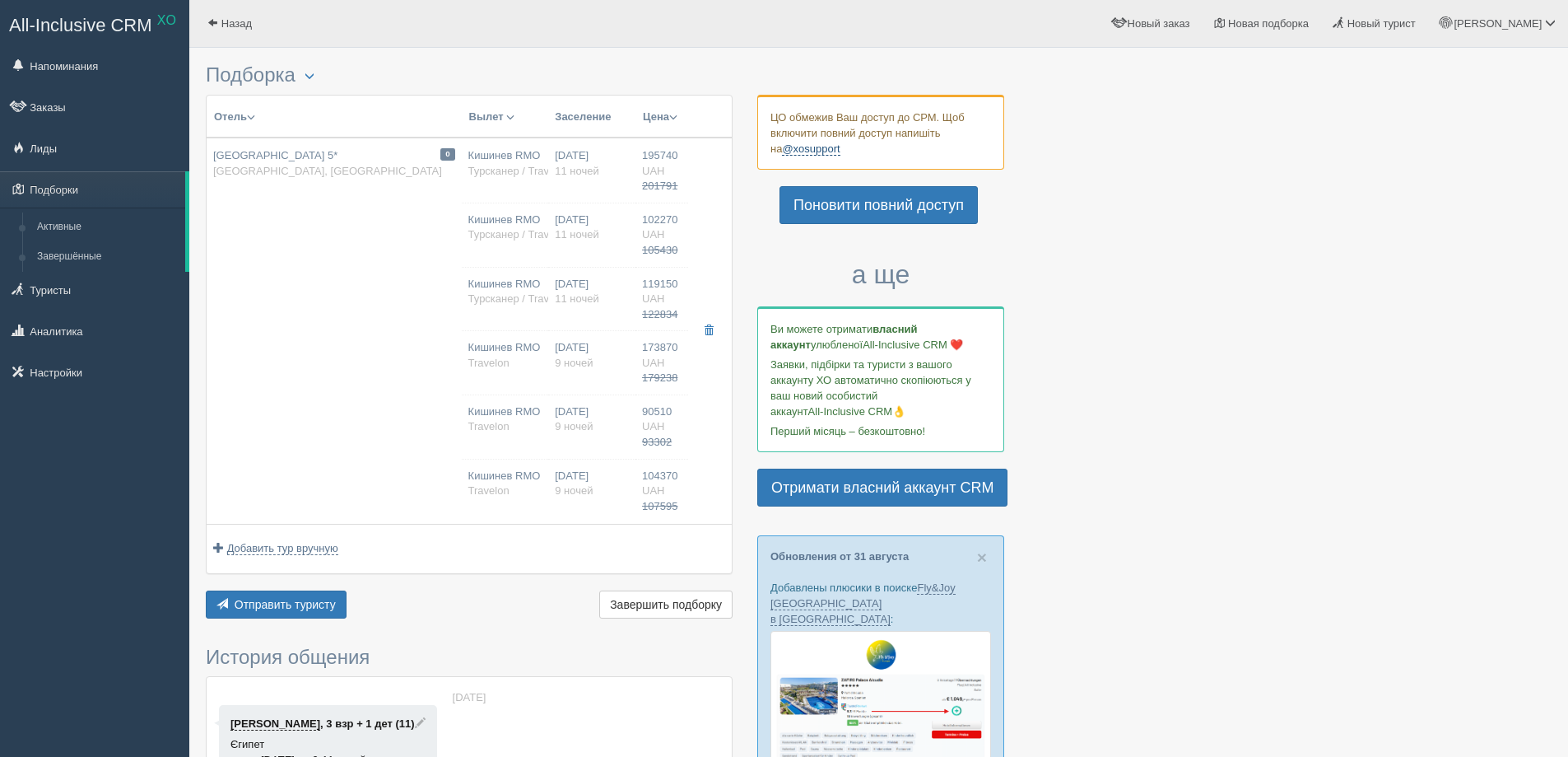
click at [808, 150] on link "@xosupport" at bounding box center [810, 149] width 58 height 13
